Goal: Complete application form: Complete application form

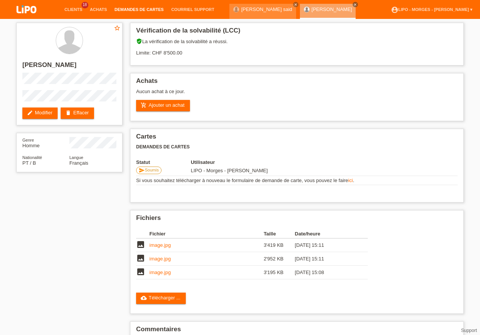
click at [146, 9] on link "Demandes de cartes" at bounding box center [139, 9] width 57 height 5
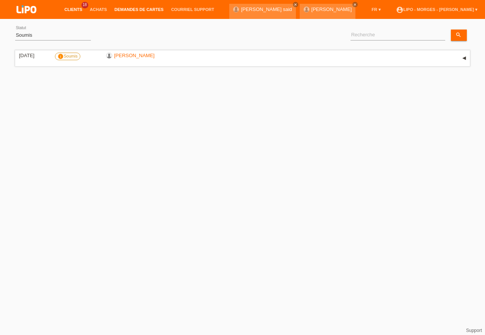
click at [78, 6] on li "Clients 18" at bounding box center [73, 9] width 25 height 19
click at [75, 12] on link "Clients" at bounding box center [73, 9] width 25 height 5
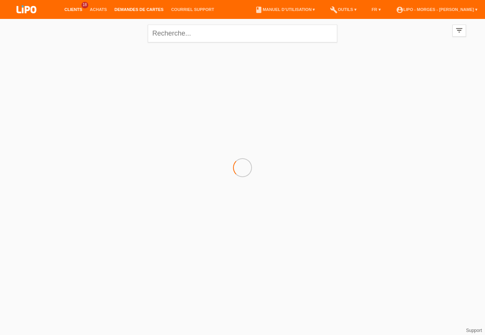
click at [125, 10] on link "Demandes de cartes" at bounding box center [139, 9] width 57 height 5
click at [134, 7] on li "Demandes de cartes" at bounding box center [139, 9] width 57 height 19
click at [74, 9] on link "Clients" at bounding box center [73, 9] width 25 height 5
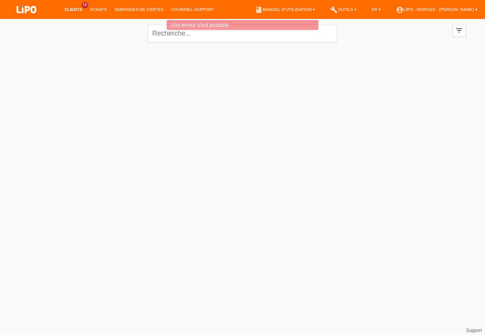
click at [74, 9] on link "Clients" at bounding box center [73, 9] width 25 height 5
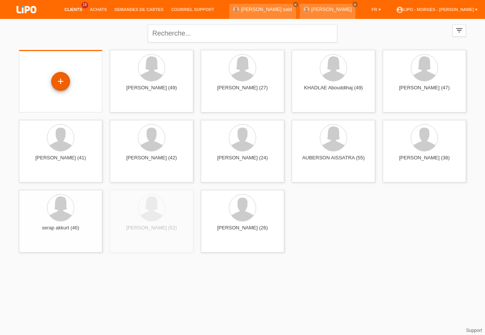
click at [62, 78] on div "+" at bounding box center [60, 81] width 19 height 19
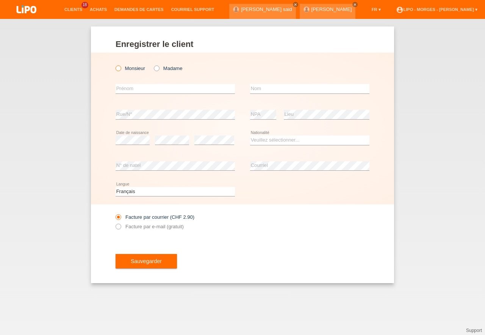
click at [114, 64] on icon at bounding box center [114, 64] width 0 height 0
click at [118, 69] on input "Monsieur" at bounding box center [118, 68] width 5 height 5
radio input "true"
click at [136, 91] on input "text" at bounding box center [175, 88] width 119 height 9
click at [262, 91] on input "text" at bounding box center [309, 88] width 119 height 9
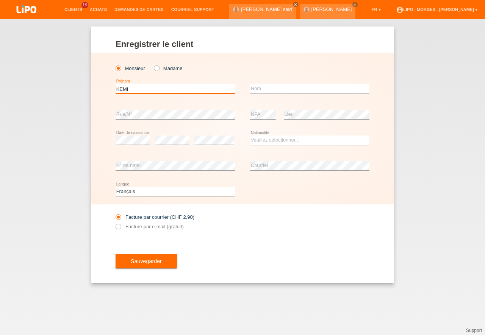
click at [134, 90] on input "KEMI" at bounding box center [175, 88] width 119 height 9
type input "KENI"
click at [260, 86] on input "text" at bounding box center [309, 88] width 119 height 9
type input "BERTHOUZOZ"
click at [250, 136] on select "Veuillez sélectionner... Suisse Allemagne Autriche Liechtenstein ------------ A…" at bounding box center [309, 140] width 119 height 9
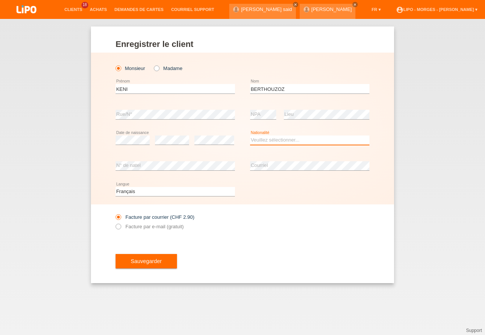
select select "CH"
click at [0, 0] on option "Suisse" at bounding box center [0, 0] width 0 height 0
click at [263, 172] on div "error Courriel" at bounding box center [309, 166] width 119 height 26
click at [305, 260] on div "Sauvegarder" at bounding box center [243, 261] width 254 height 44
click at [123, 229] on label "Facture par e-mail (gratuit)" at bounding box center [150, 227] width 68 height 6
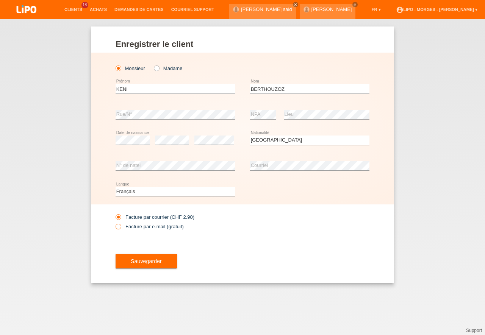
click at [120, 229] on input "Facture par e-mail (gratuit)" at bounding box center [118, 228] width 5 height 9
radio input "true"
click at [140, 261] on span "Sauvegarder" at bounding box center [146, 261] width 31 height 6
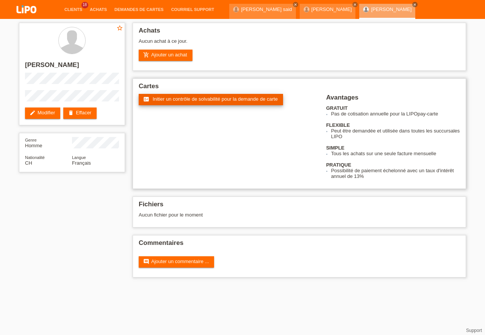
click at [210, 98] on span "Initier un contrôle de solvabilité pour la demande de carte" at bounding box center [215, 99] width 125 height 6
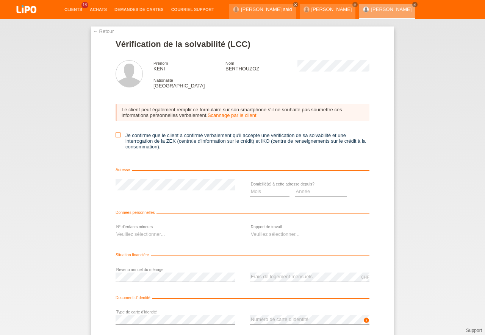
click at [116, 134] on icon at bounding box center [118, 135] width 5 height 5
click at [116, 134] on input "Je confirme que le client a confirmé verbalement qu'il accepte une vérification…" at bounding box center [118, 135] width 5 height 5
checkbox input "true"
click at [250, 187] on select "Mois 01 02 03 04 05 06 07 08 09 10" at bounding box center [269, 191] width 39 height 9
select select "09"
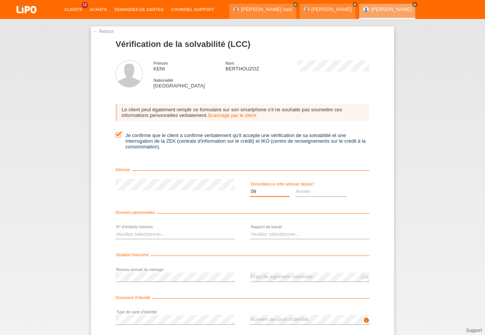
click at [0, 0] on option "09" at bounding box center [0, 0] width 0 height 0
click at [295, 187] on select "Année 2025 2024 2023 2022 2021 2020 2019 2018 2017 2016 2015 2014 2013 2012 201…" at bounding box center [321, 191] width 52 height 9
select select "2024"
click at [0, 0] on option "2024" at bounding box center [0, 0] width 0 height 0
click at [116, 230] on select "Veuillez sélectionner... 0 1 2 3 4 5 6 7 8 9" at bounding box center [175, 234] width 119 height 9
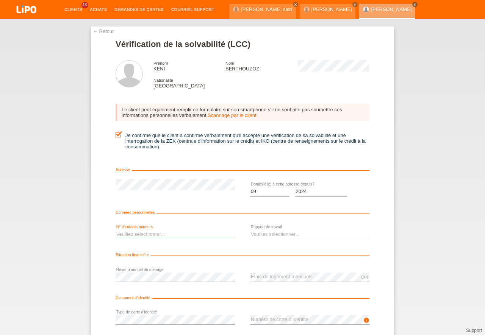
select select "0"
click at [0, 0] on option "0" at bounding box center [0, 0] width 0 height 0
click at [250, 230] on select "Veuillez sélectionner... A durée indéterminée A durée déterminée Apprenti/étudi…" at bounding box center [309, 234] width 119 height 9
select select "UNLIMITED"
click at [0, 0] on option "A durée indéterminée" at bounding box center [0, 0] width 0 height 0
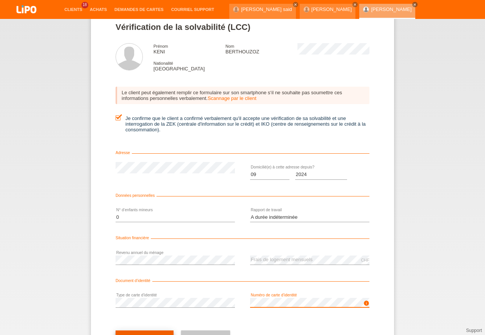
scroll to position [34, 0]
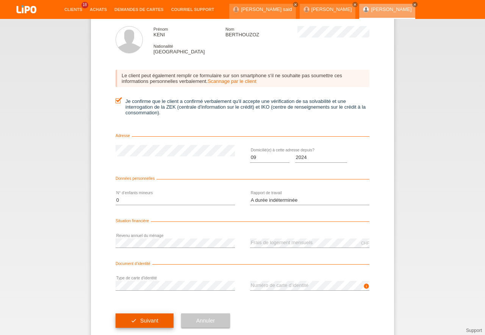
click at [156, 320] on button "check Suivant" at bounding box center [145, 321] width 58 height 14
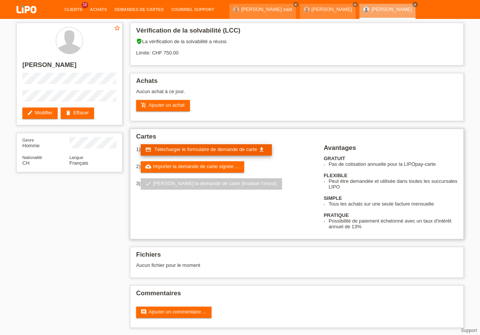
click at [191, 149] on span "Télécharger le formulaire de demande de carte" at bounding box center [205, 150] width 103 height 6
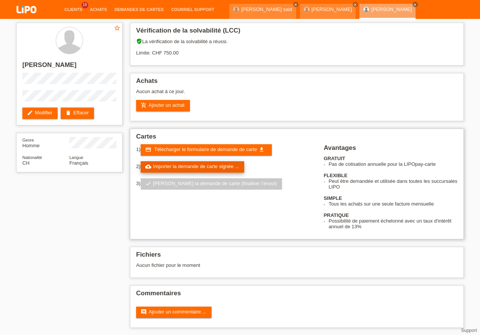
click at [182, 168] on link "cloud_upload Importer la demande de carte signée ..." at bounding box center [193, 166] width 104 height 11
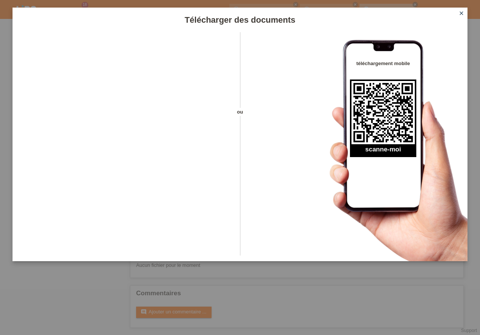
click at [463, 11] on icon "close" at bounding box center [461, 13] width 6 height 6
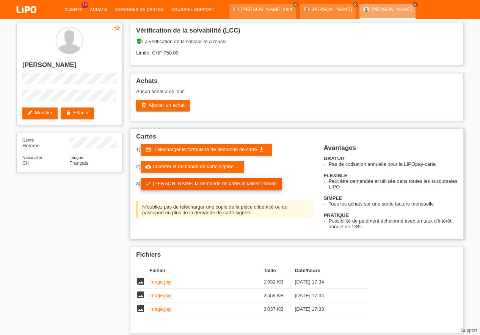
click at [231, 183] on link "check Soumettre la demande de carte (finaliser l’envoi)" at bounding box center [212, 183] width 142 height 11
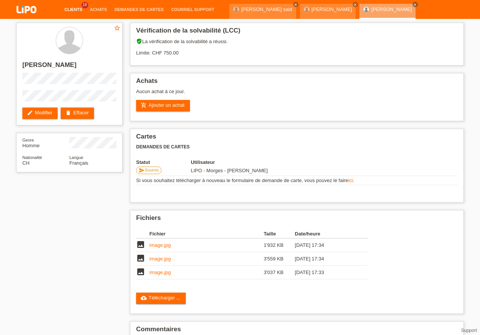
click at [73, 11] on link "Clients" at bounding box center [73, 9] width 25 height 5
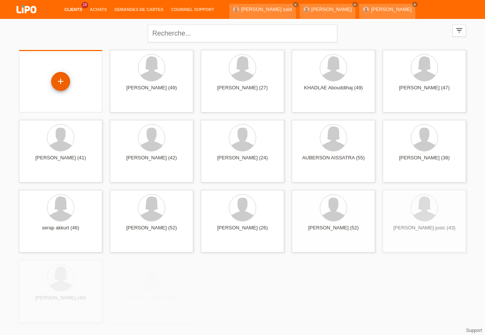
click at [66, 81] on div "+" at bounding box center [60, 81] width 19 height 19
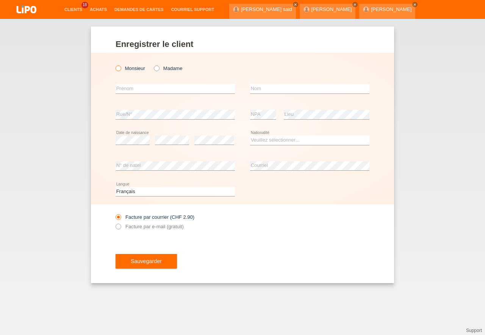
click at [114, 64] on icon at bounding box center [114, 64] width 0 height 0
click at [132, 88] on input "text" at bounding box center [175, 88] width 119 height 9
type input "[PERSON_NAME]"
click at [270, 92] on input "text" at bounding box center [309, 88] width 119 height 9
type input "a"
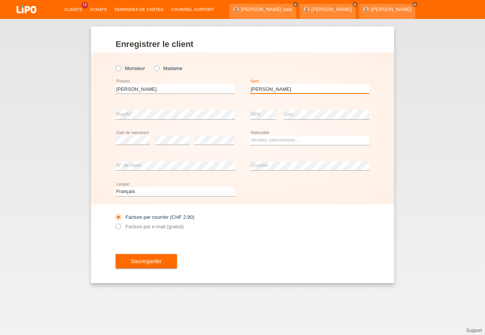
type input "[PERSON_NAME]"
click at [164, 134] on div "error" at bounding box center [172, 141] width 34 height 26
click at [164, 136] on div "error" at bounding box center [172, 141] width 34 height 26
click at [250, 136] on select "Veuillez sélectionner... Suisse Allemagne Autriche Liechtenstein ------------ A…" at bounding box center [309, 140] width 119 height 9
select select "CH"
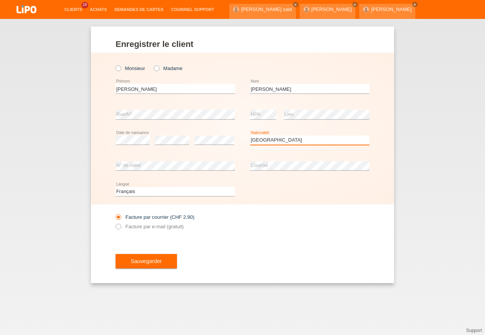
click at [0, 0] on option "Suisse" at bounding box center [0, 0] width 0 height 0
click at [114, 223] on icon at bounding box center [114, 223] width 0 height 0
click at [119, 225] on input "Facture par e-mail (gratuit)" at bounding box center [118, 228] width 5 height 9
radio input "true"
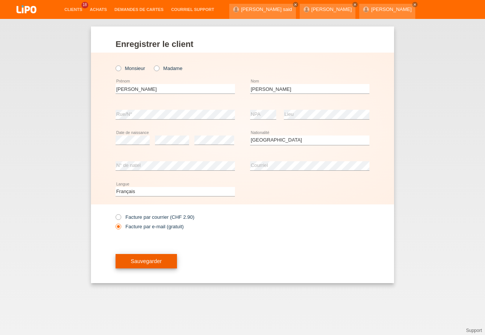
click at [145, 261] on span "Sauvegarder" at bounding box center [146, 261] width 31 height 6
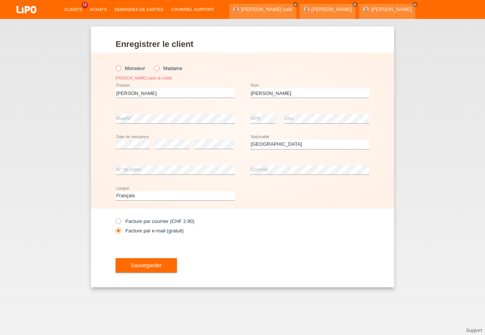
click at [114, 64] on icon at bounding box center [114, 64] width 0 height 0
click at [119, 70] on input "Monsieur" at bounding box center [118, 68] width 5 height 5
radio input "true"
click at [158, 267] on span "Sauvegarder" at bounding box center [146, 266] width 31 height 6
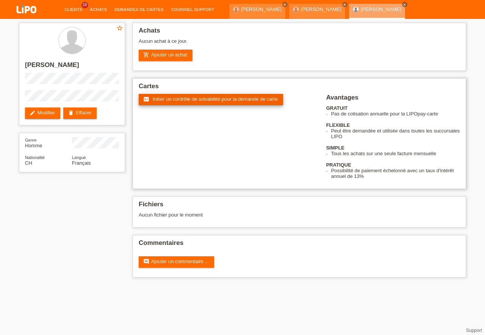
click at [206, 97] on span "Initier un contrôle de solvabilité pour la demande de carte" at bounding box center [215, 99] width 125 height 6
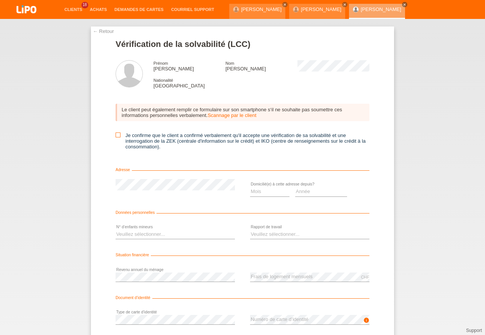
click at [116, 134] on icon at bounding box center [118, 135] width 5 height 5
click at [116, 134] on input "Je confirme que le client a confirmé verbalement qu'il accepte une vérification…" at bounding box center [118, 135] width 5 height 5
checkbox input "true"
click at [250, 187] on select "Mois 01 02 03 04 05 06 07 08 09 10" at bounding box center [269, 191] width 39 height 9
select select "06"
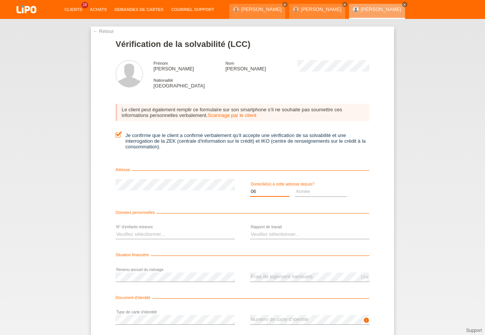
click at [0, 0] on option "06" at bounding box center [0, 0] width 0 height 0
click at [295, 187] on select "Année 2025 2024 2023 2022 2021 2020 2019 2018 2017 2016 2015 2014 2013 2012 201…" at bounding box center [321, 191] width 52 height 9
select select "2020"
click at [0, 0] on option "2020" at bounding box center [0, 0] width 0 height 0
click at [116, 230] on select "Veuillez sélectionner... 0 1 2 3 4 5 6 7 8 9" at bounding box center [175, 234] width 119 height 9
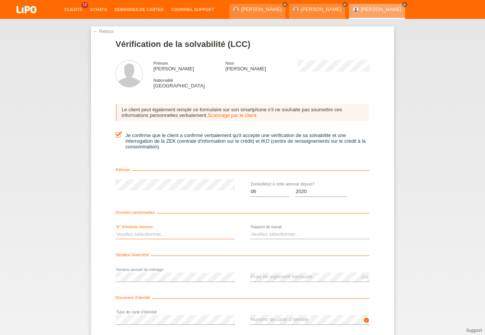
select select "2"
click at [0, 0] on option "2" at bounding box center [0, 0] width 0 height 0
click at [250, 230] on select "Veuillez sélectionner... A durée indéterminée A durée déterminée Apprenti/étudi…" at bounding box center [309, 234] width 119 height 9
select select "UNLIMITED"
click at [0, 0] on option "A durée indéterminée" at bounding box center [0, 0] width 0 height 0
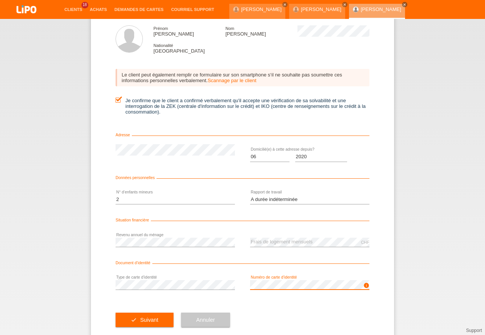
scroll to position [50, 0]
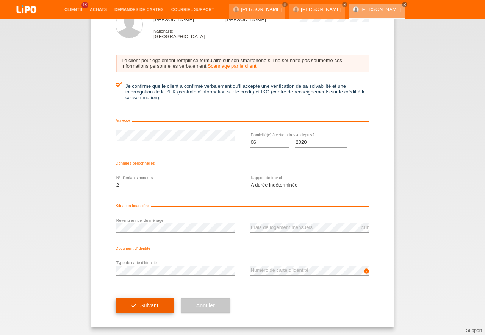
click at [141, 301] on button "check Suivant" at bounding box center [145, 306] width 58 height 14
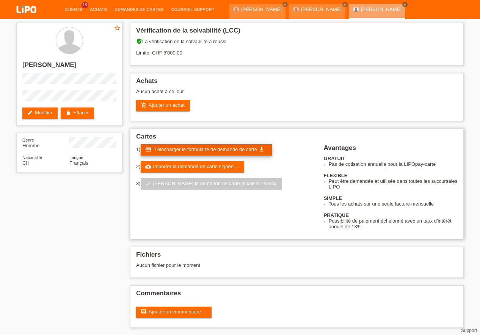
click at [191, 150] on span "Télécharger le formulaire de demande de carte" at bounding box center [205, 150] width 103 height 6
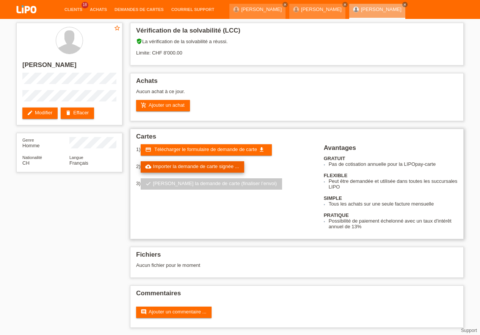
click at [206, 165] on link "cloud_upload Importer la demande de carte signée ..." at bounding box center [193, 166] width 104 height 11
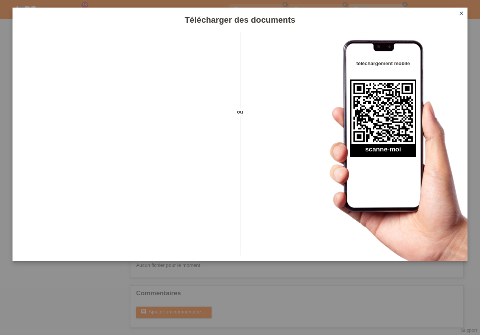
click at [461, 11] on icon "close" at bounding box center [461, 13] width 6 height 6
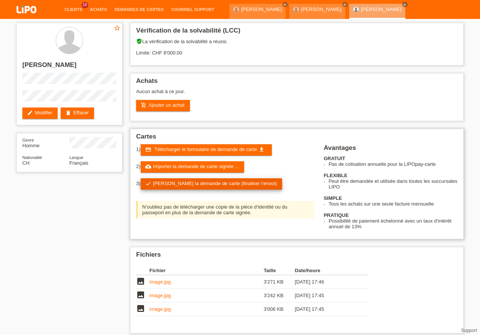
click at [223, 183] on link "check Soumettre la demande de carte (finaliser l’envoi)" at bounding box center [212, 183] width 142 height 11
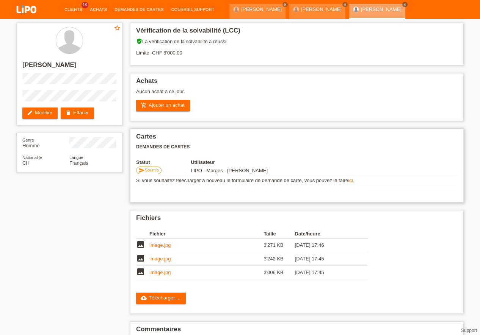
click at [289, 181] on td "Si vous souhaitez télécharger à nouveau le formulaire de demande de carte, vous…" at bounding box center [296, 180] width 321 height 9
click at [176, 297] on link "cloud_upload Télécharger ..." at bounding box center [161, 298] width 50 height 11
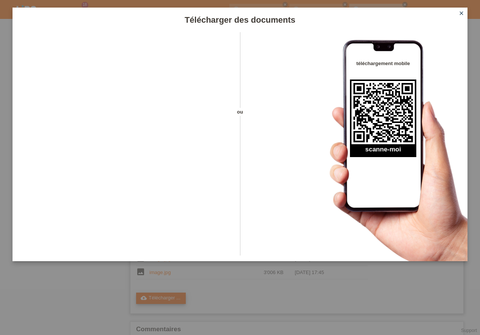
click at [176, 297] on div "Télécharger des documents ou téléchargement mobile scanne-moi close" at bounding box center [240, 167] width 480 height 335
click at [463, 13] on icon "close" at bounding box center [461, 13] width 6 height 6
